Goal: Find specific fact: Find specific fact

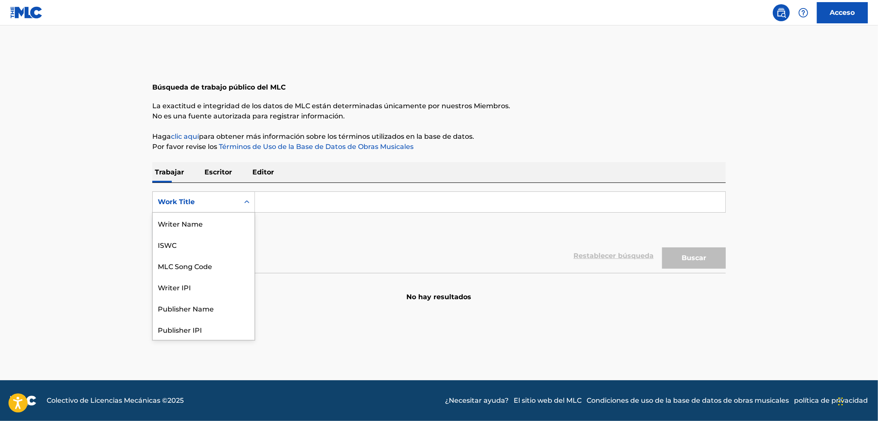
click at [244, 196] on div "Formulario de búsqueda" at bounding box center [246, 201] width 15 height 15
click at [201, 216] on div "MLC Song Code" at bounding box center [204, 223] width 102 height 21
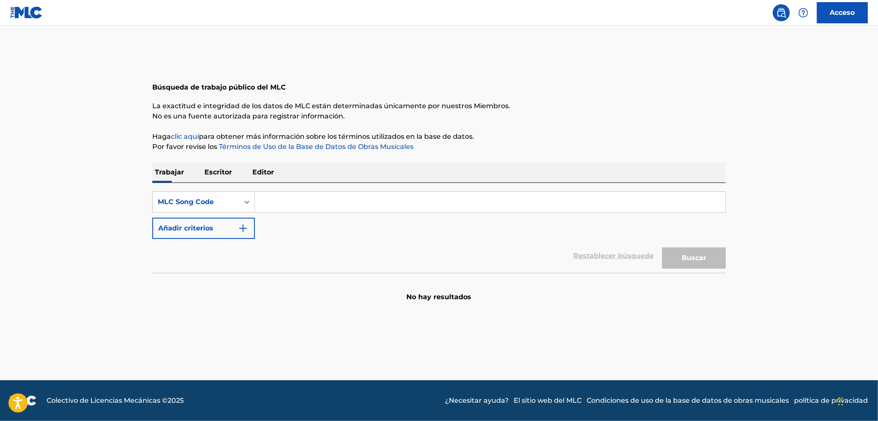
click at [286, 210] on input "Formulario de búsqueda" at bounding box center [490, 202] width 471 height 20
paste input "W57V86"
type input "W57V86"
click at [684, 260] on font "Buscar" at bounding box center [694, 258] width 25 height 8
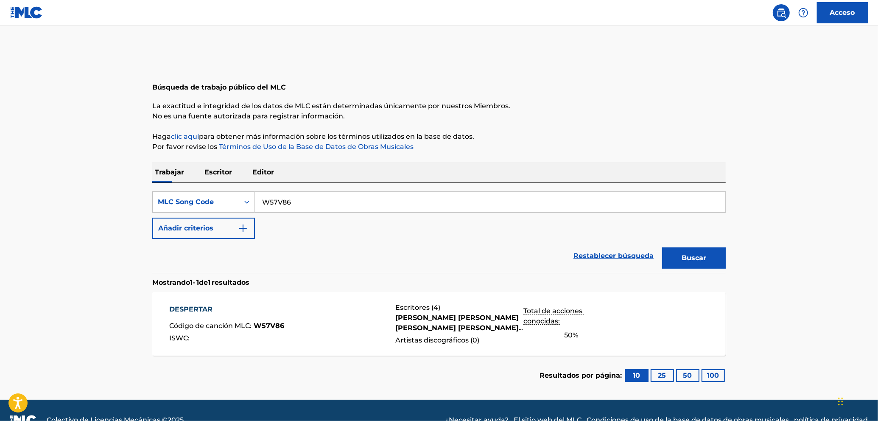
click at [431, 328] on font "[PERSON_NAME] [PERSON_NAME] [PERSON_NAME] [PERSON_NAME], [PERSON_NAME]" at bounding box center [458, 328] width 125 height 28
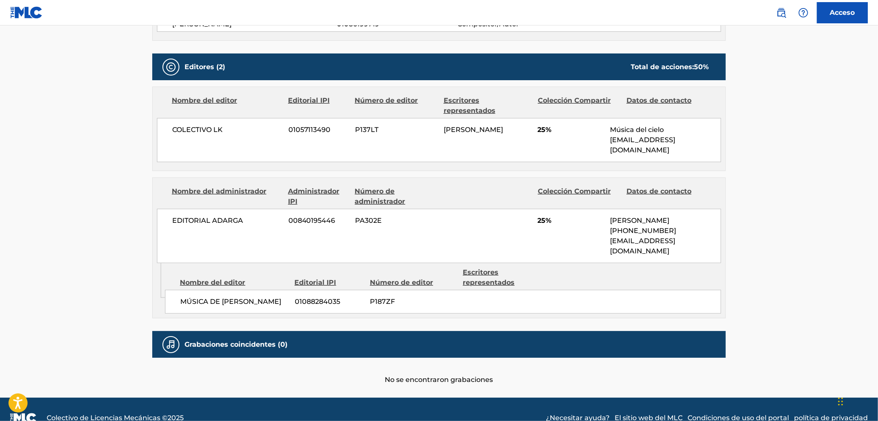
scroll to position [377, 0]
